Goal: Task Accomplishment & Management: Use online tool/utility

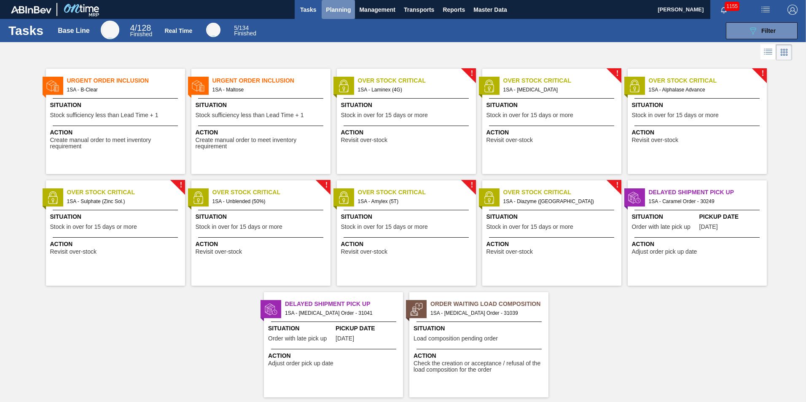
click at [333, 9] on span "Planning" at bounding box center [338, 10] width 25 height 10
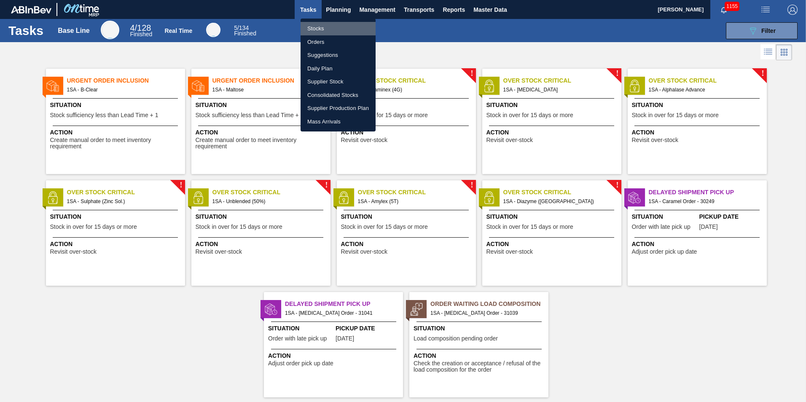
click at [327, 28] on li "Stocks" at bounding box center [338, 28] width 75 height 13
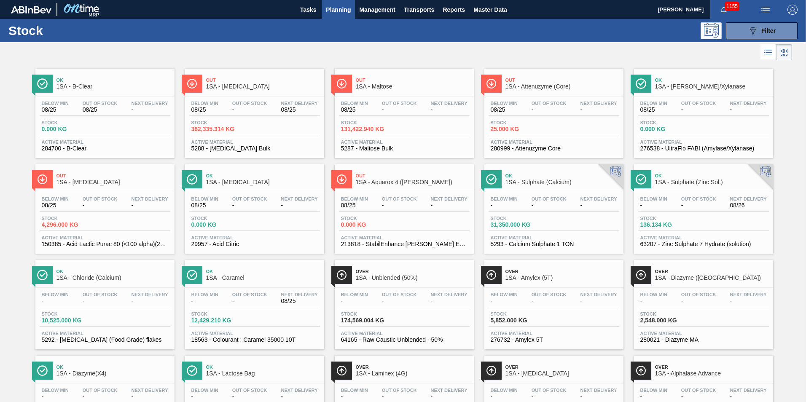
click at [113, 218] on div "Stock 4,296.000 KG" at bounding box center [105, 223] width 131 height 15
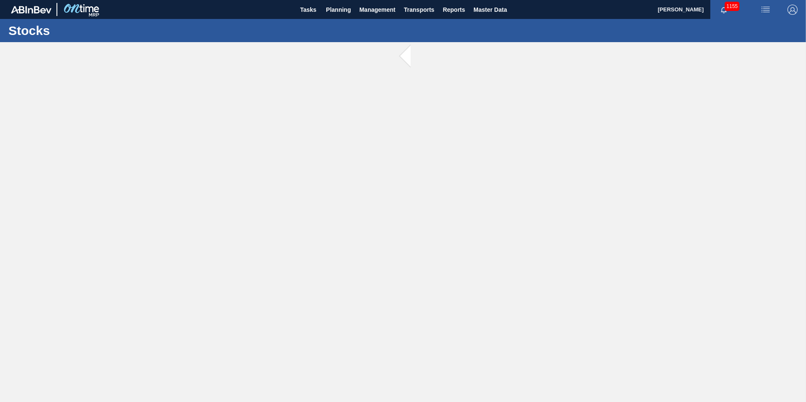
click at [113, 218] on main "Tasks Planning Management Transports Reports Master Data [PERSON_NAME] 1155 [PE…" at bounding box center [403, 201] width 806 height 402
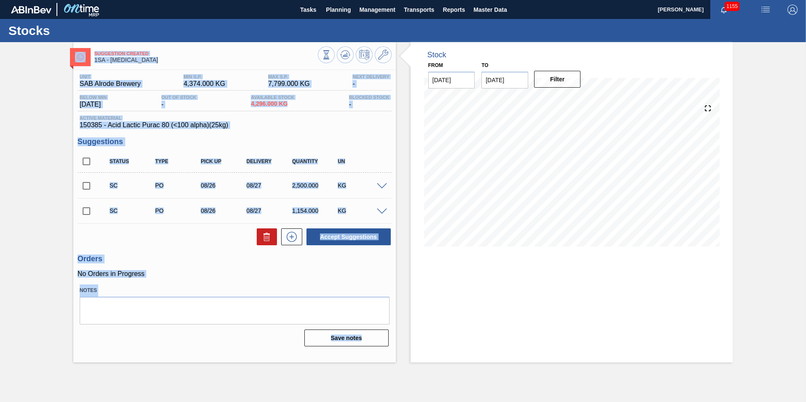
click at [203, 258] on h3 "Orders" at bounding box center [235, 259] width 314 height 9
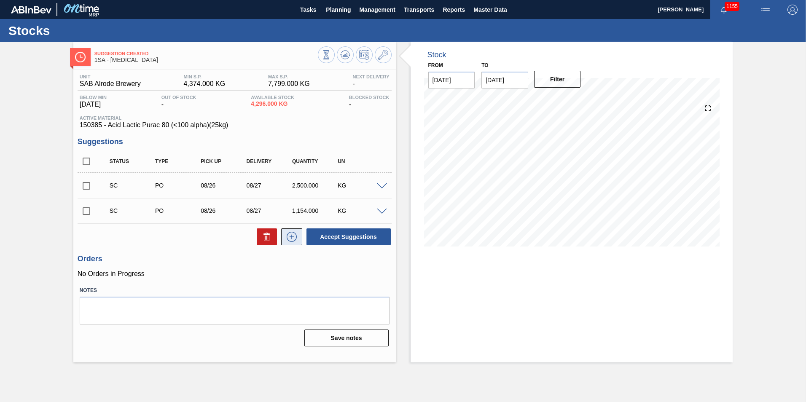
click at [293, 238] on icon at bounding box center [291, 237] width 13 height 10
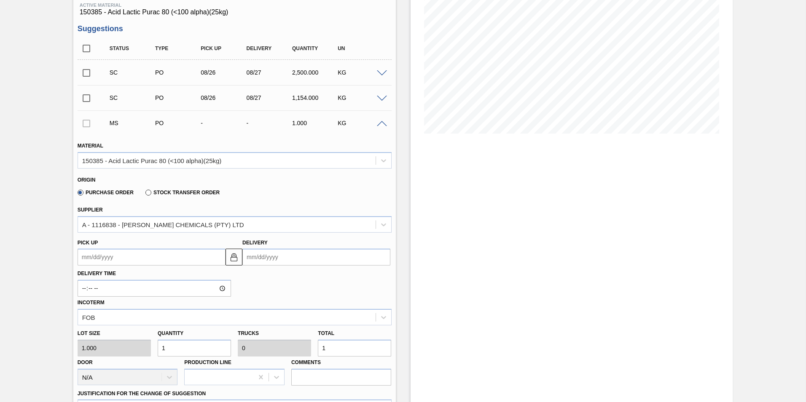
scroll to position [126, 0]
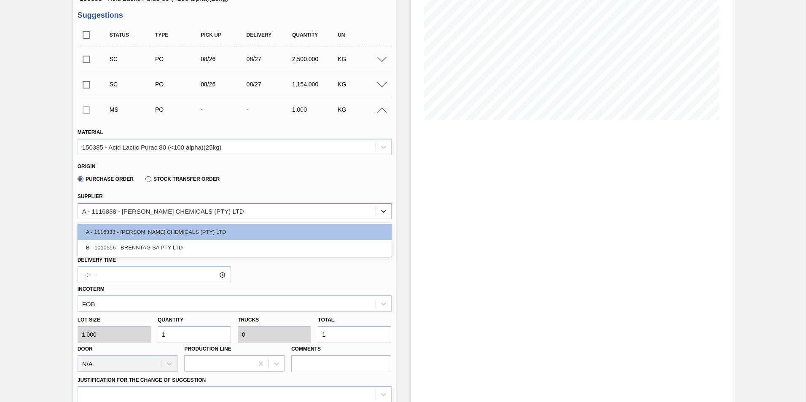
click at [386, 212] on icon at bounding box center [383, 211] width 8 height 8
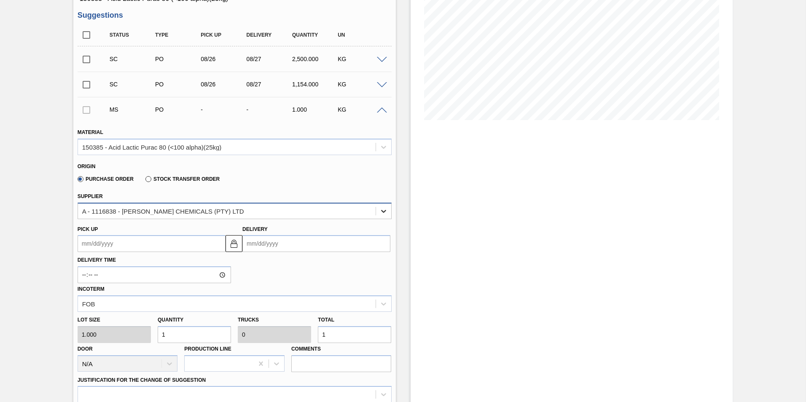
click at [386, 212] on icon at bounding box center [383, 211] width 8 height 8
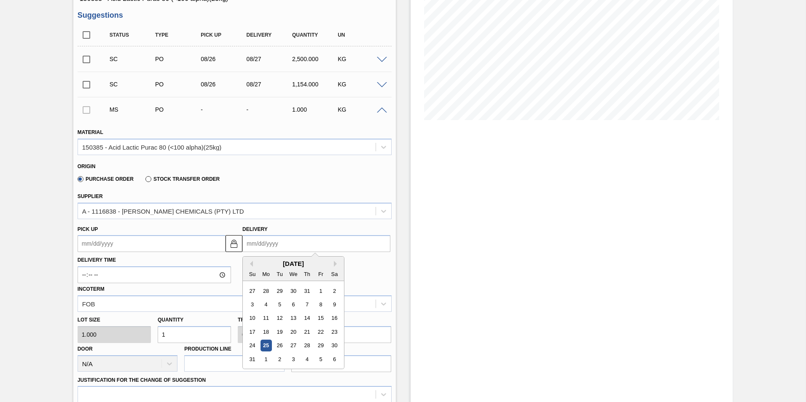
click at [295, 247] on input "Delivery" at bounding box center [316, 243] width 148 height 17
click at [307, 346] on div "28" at bounding box center [306, 345] width 11 height 11
type up3209635223 "[DATE]"
type input "[DATE]"
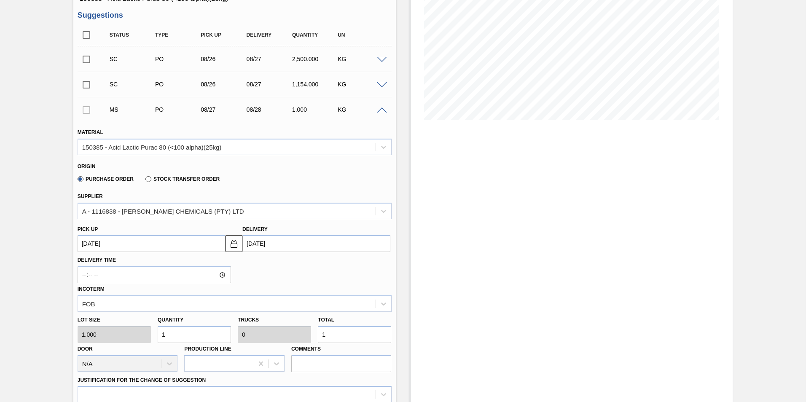
click at [328, 336] on input "1" at bounding box center [354, 334] width 73 height 17
type input "0"
type input "5"
type input "0.002"
type input "5"
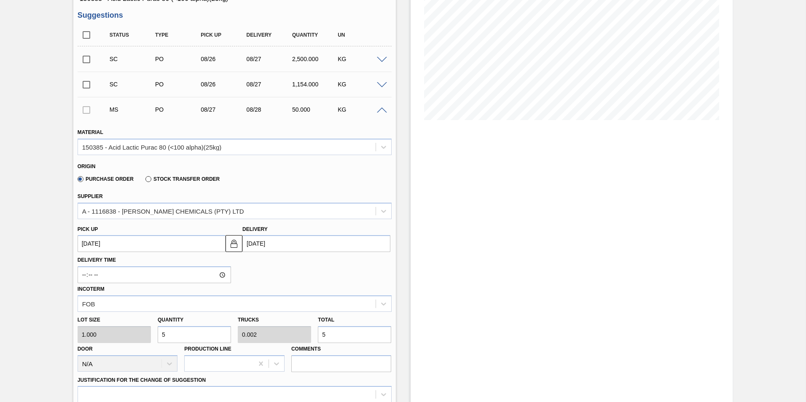
type input "50"
type input "0.02"
type input "50"
type input "500"
type input "0.2"
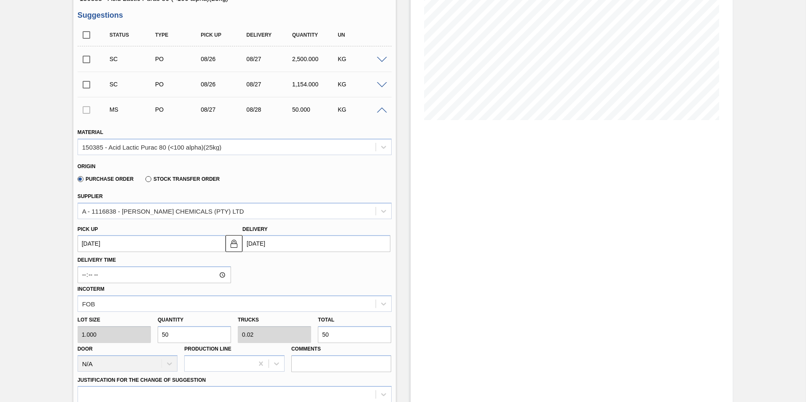
type input "500"
type input "5,000"
type input "2"
type input "5,000"
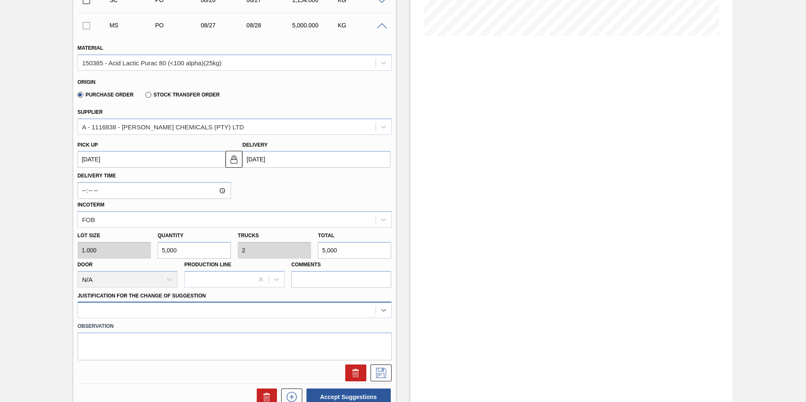
scroll to position [260, 0]
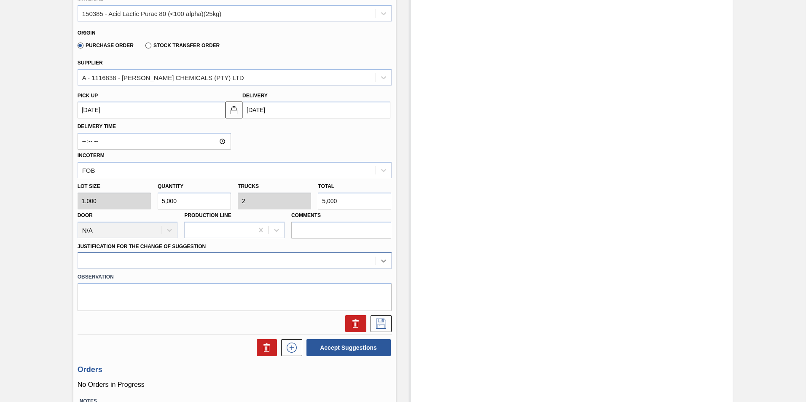
click at [384, 269] on div at bounding box center [235, 261] width 314 height 16
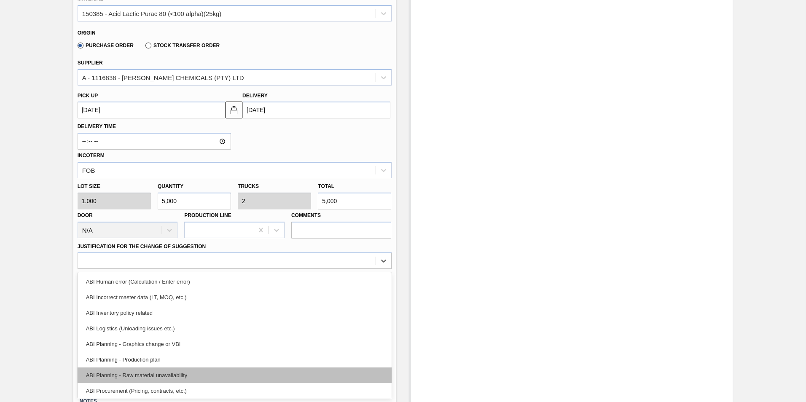
click at [184, 374] on div "ABI Planning - Raw material unavailability" at bounding box center [235, 376] width 314 height 16
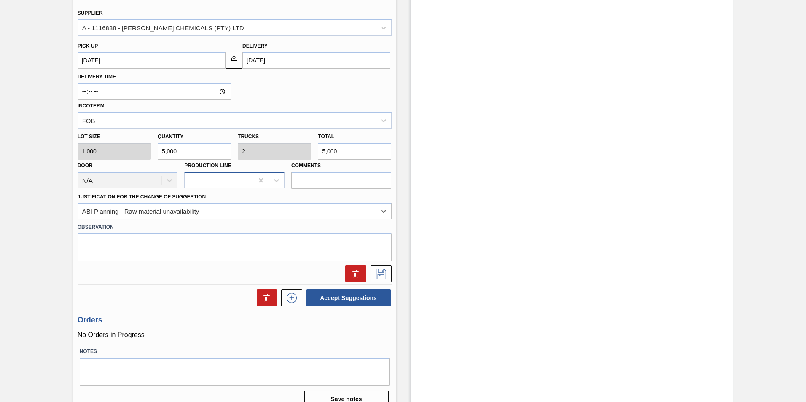
scroll to position [323, 0]
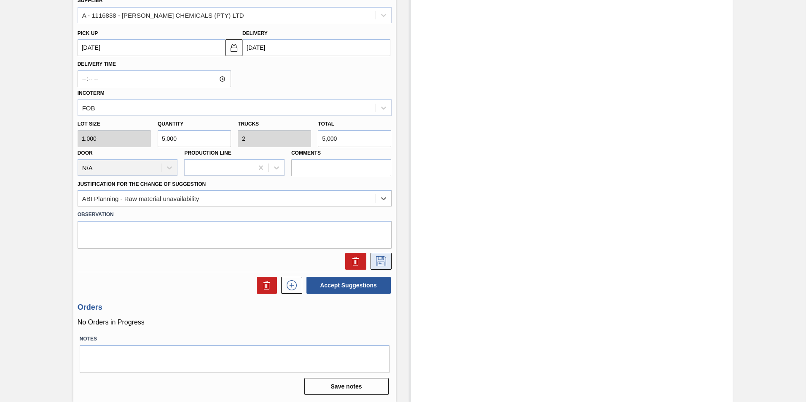
click at [380, 262] on icon at bounding box center [380, 261] width 13 height 10
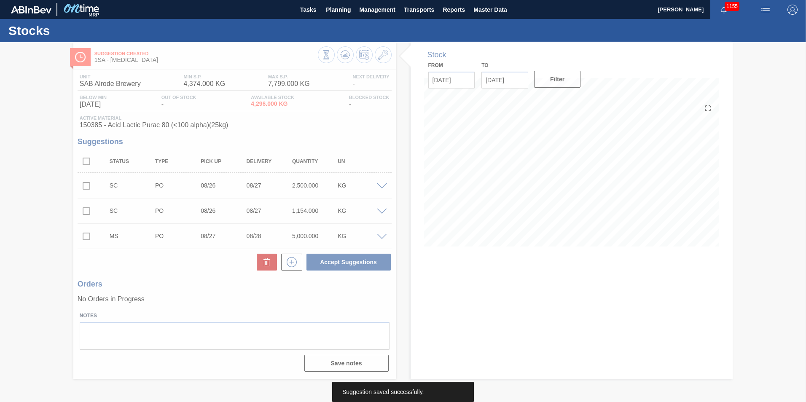
scroll to position [0, 0]
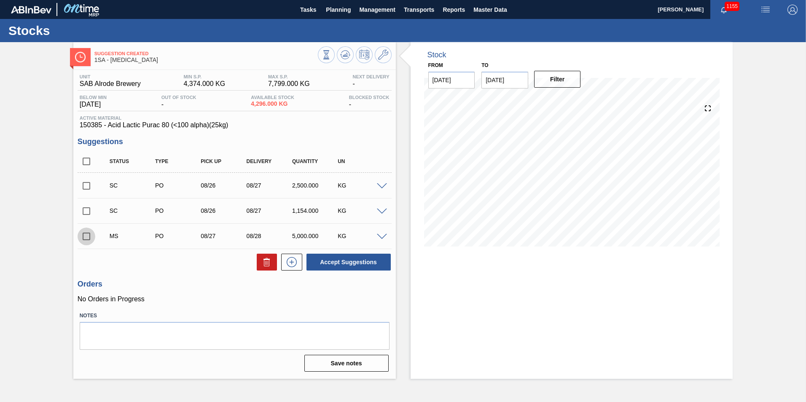
click at [86, 237] on input "checkbox" at bounding box center [87, 237] width 18 height 18
click at [345, 263] on button "Accept Suggestions" at bounding box center [348, 262] width 84 height 17
checkbox input "false"
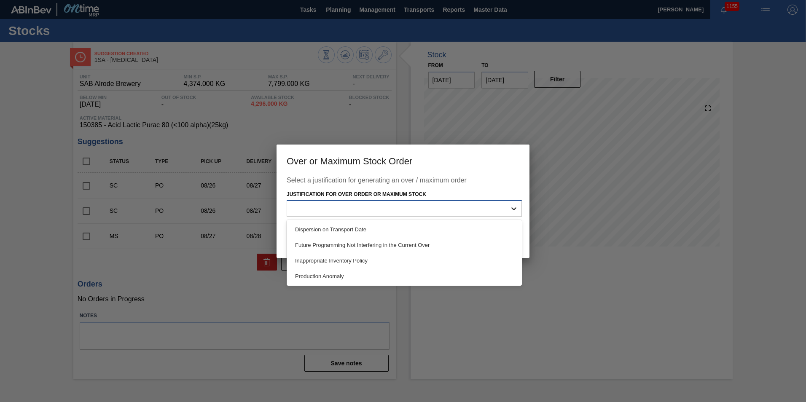
click at [516, 208] on icon at bounding box center [513, 208] width 5 height 3
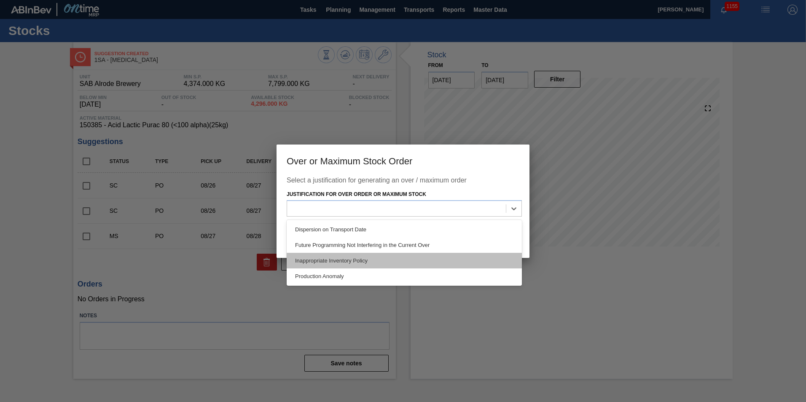
click at [354, 260] on div "Inappropriate Inventory Policy" at bounding box center [404, 261] width 235 height 16
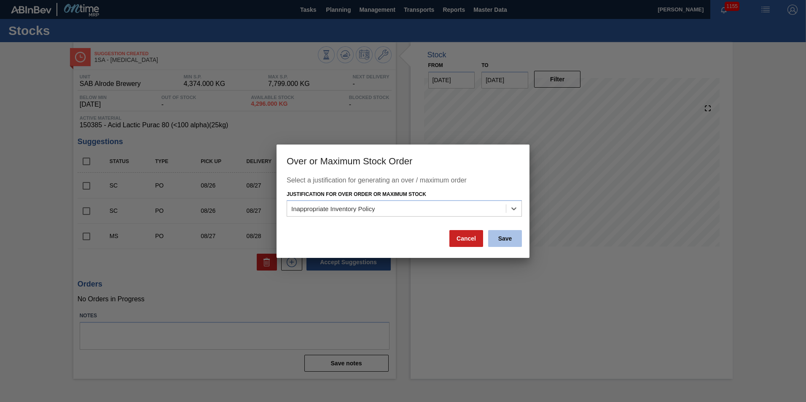
click at [510, 236] on button "Save" at bounding box center [505, 238] width 34 height 17
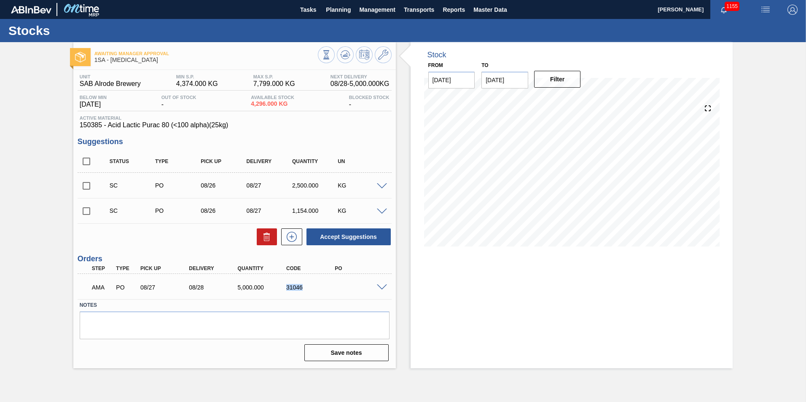
drag, startPoint x: 306, startPoint y: 286, endPoint x: 275, endPoint y: 286, distance: 31.2
click at [275, 286] on div "AMA PO 08/27 08/28 5,000.000 31046" at bounding box center [232, 286] width 292 height 17
copy div "31046"
